Goal: Transaction & Acquisition: Purchase product/service

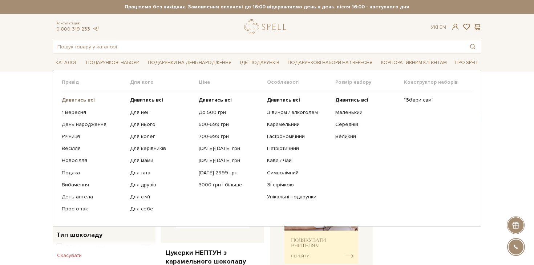
click at [84, 100] on b "Дивитись всі" at bounding box center [78, 100] width 33 height 6
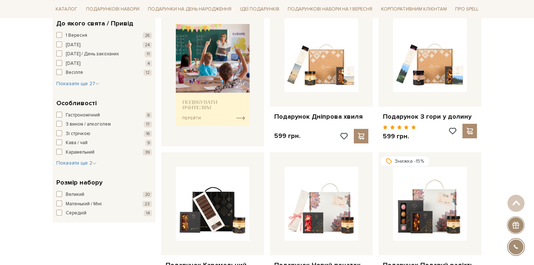
scroll to position [160, 0]
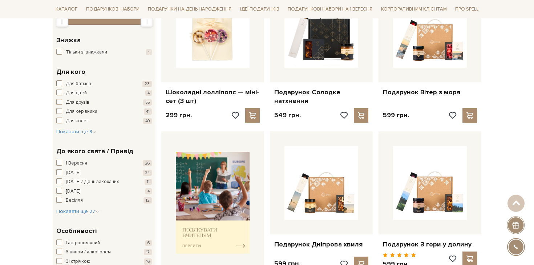
click at [78, 83] on span "Для батьків" at bounding box center [78, 83] width 25 height 7
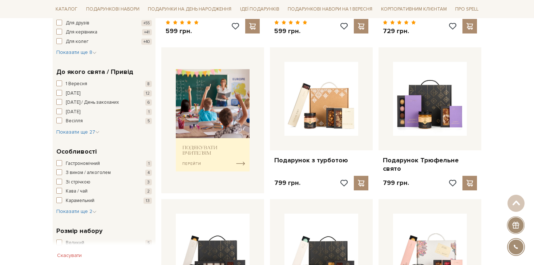
scroll to position [250, 0]
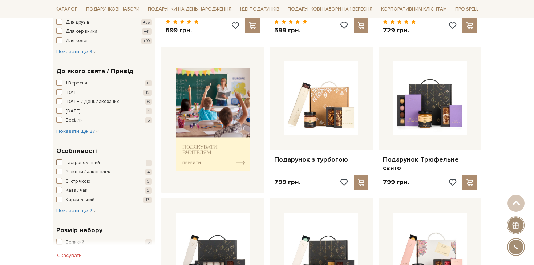
click at [81, 161] on span "Гастрономічний" at bounding box center [83, 162] width 34 height 7
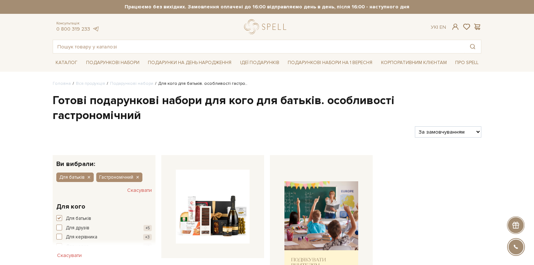
click at [225, 103] on h1 "Готові подарункові набори для кого для батьків. особливості гастрономічний" at bounding box center [267, 108] width 429 height 30
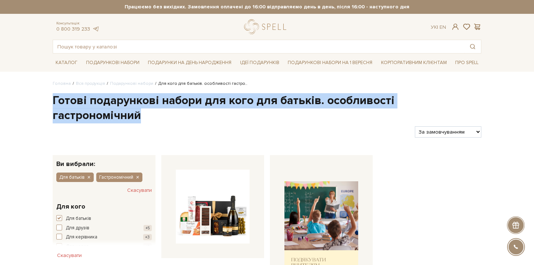
click at [225, 103] on h1 "Готові подарункові набори для кого для батьків. особливості гастрономічний" at bounding box center [267, 108] width 429 height 30
copy div "Готові подарункові набори для кого для батьків. особливості гастрономічний"
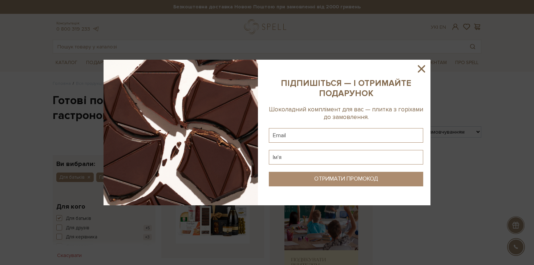
click at [421, 69] on icon at bounding box center [421, 68] width 7 height 7
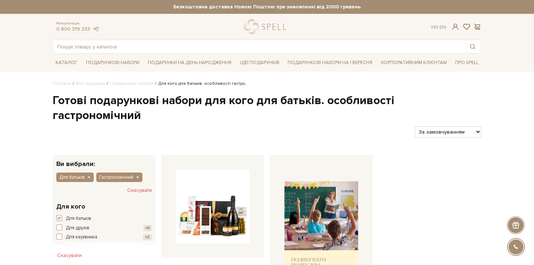
click at [209, 105] on h1 "Готові подарункові набори для кого для батьків. особливості гастрономічний" at bounding box center [267, 108] width 429 height 30
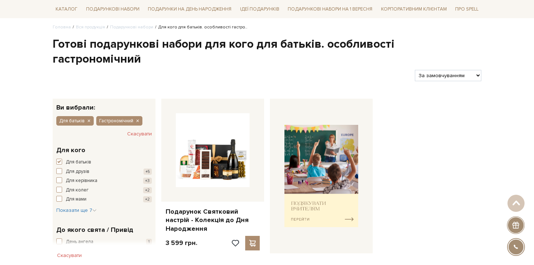
scroll to position [34, 0]
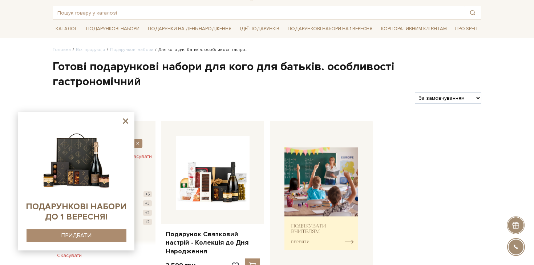
click at [123, 123] on icon at bounding box center [125, 120] width 5 height 5
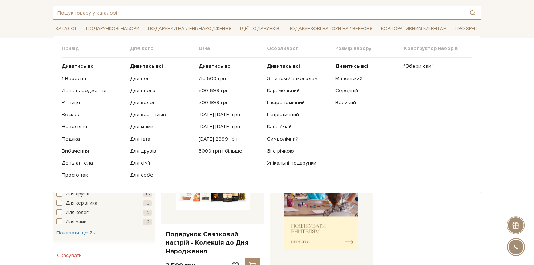
click at [123, 18] on input "text" at bounding box center [259, 12] width 412 height 13
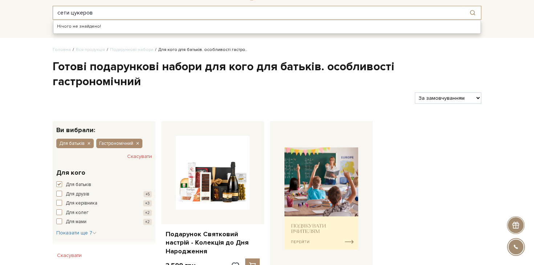
scroll to position [0, 0]
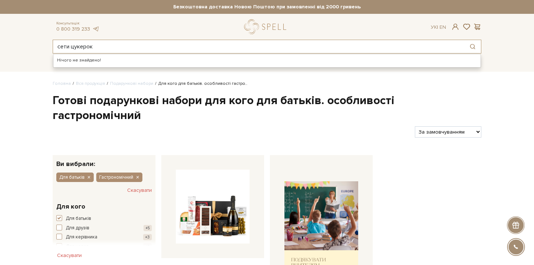
type input "сети цукерок"
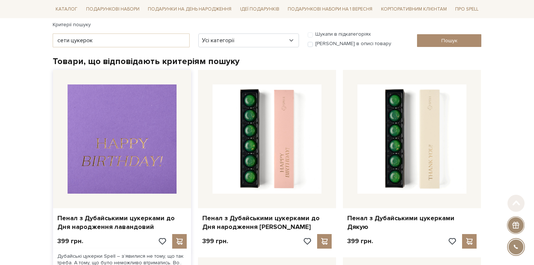
scroll to position [93, 0]
click at [138, 159] on img at bounding box center [122, 138] width 109 height 109
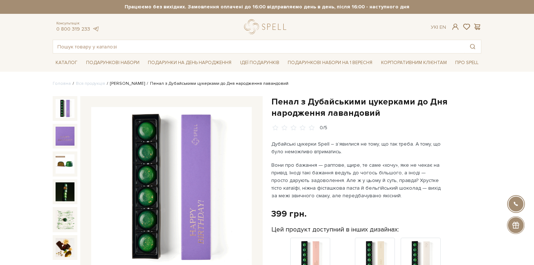
click at [124, 83] on link "[PERSON_NAME]" at bounding box center [127, 83] width 35 height 5
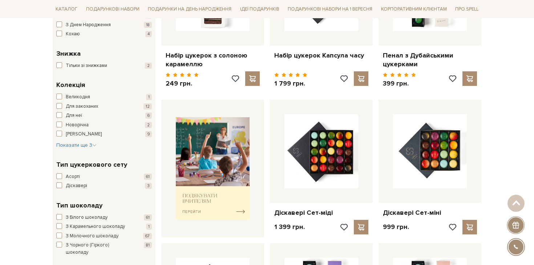
scroll to position [228, 0]
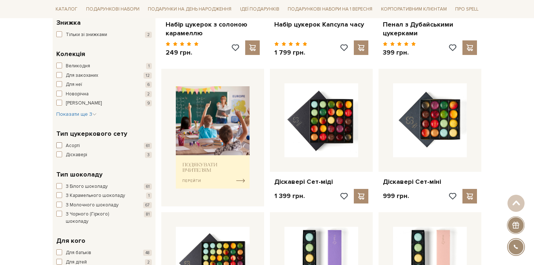
click at [75, 147] on span "Асорті" at bounding box center [73, 145] width 14 height 7
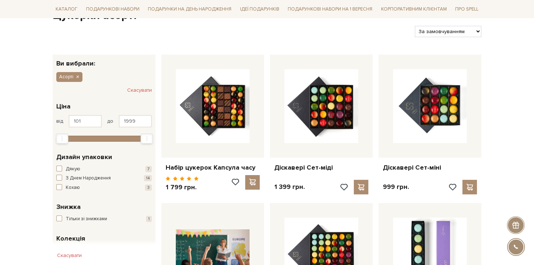
scroll to position [260, 0]
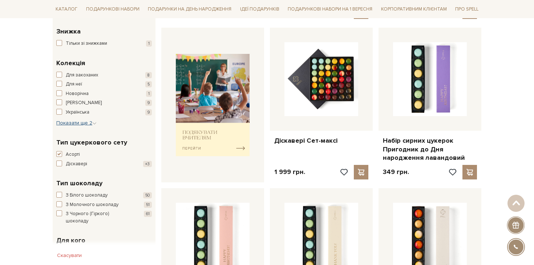
click at [95, 124] on icon "button" at bounding box center [94, 123] width 4 height 4
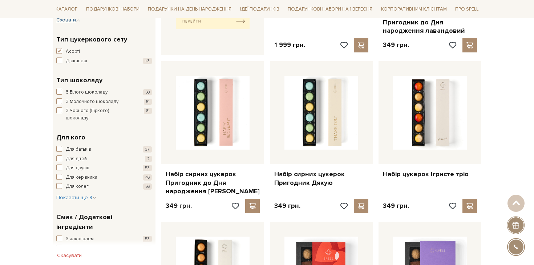
scroll to position [389, 0]
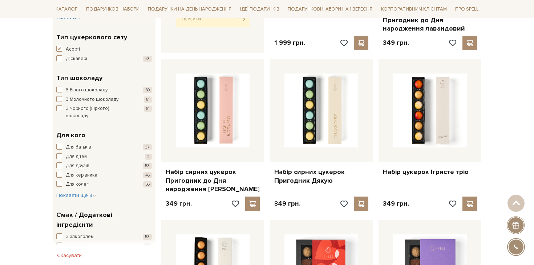
click at [80, 144] on div "Для батьків 37 Для дітей 2 Для друзів 53 Для керівника 46 Для колег 56" at bounding box center [104, 166] width 96 height 44
click at [76, 144] on span "Для батьків" at bounding box center [78, 147] width 25 height 7
